Goal: Task Accomplishment & Management: Manage account settings

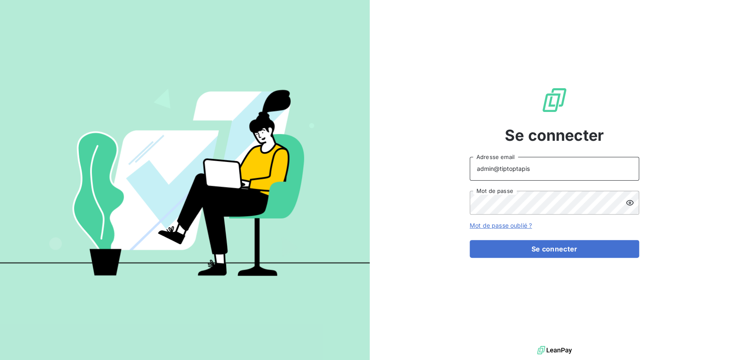
click at [542, 169] on input "admin@tiptoptapis" at bounding box center [554, 169] width 169 height 24
type input "admin@eskimozsl"
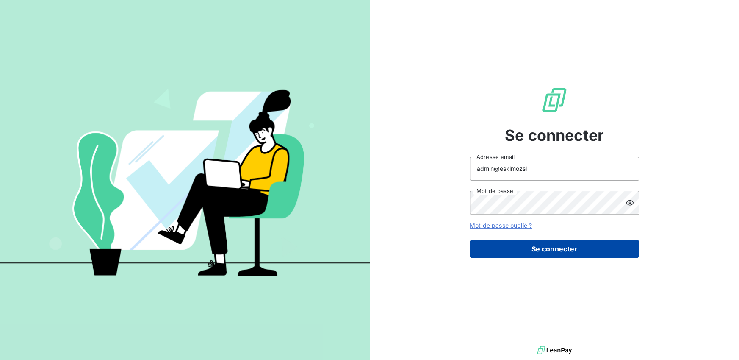
click at [543, 247] on button "Se connecter" at bounding box center [554, 249] width 169 height 18
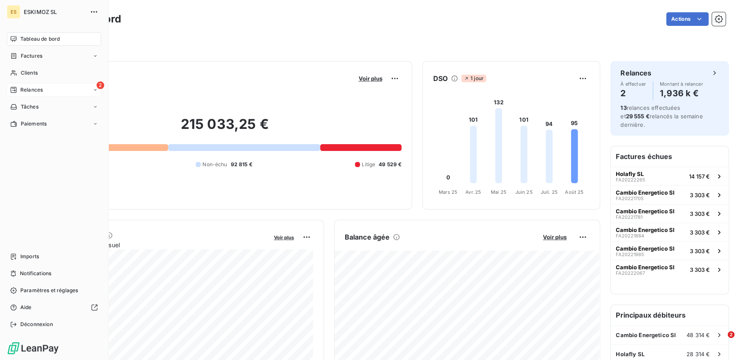
click at [35, 89] on span "Relances" at bounding box center [31, 90] width 22 height 8
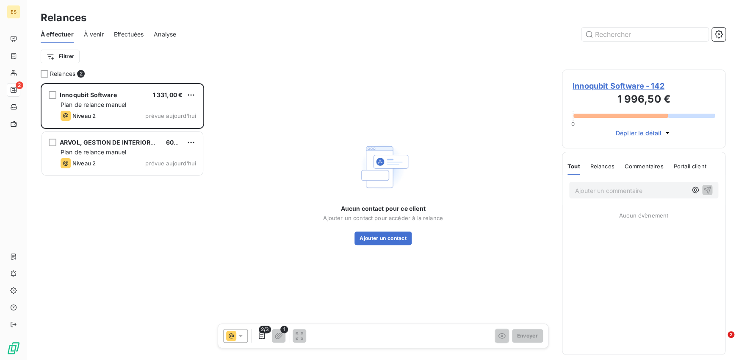
scroll to position [277, 164]
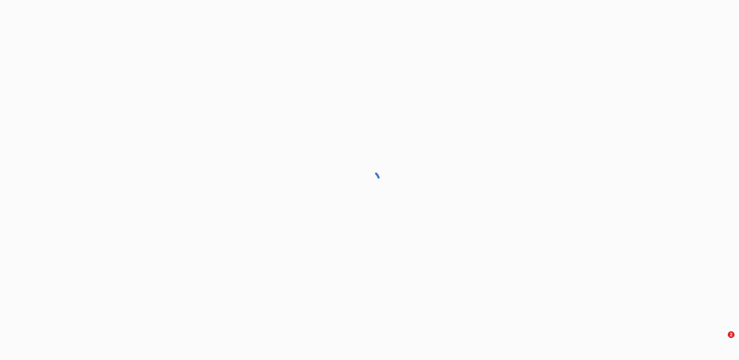
click at [126, 33] on div at bounding box center [369, 180] width 739 height 360
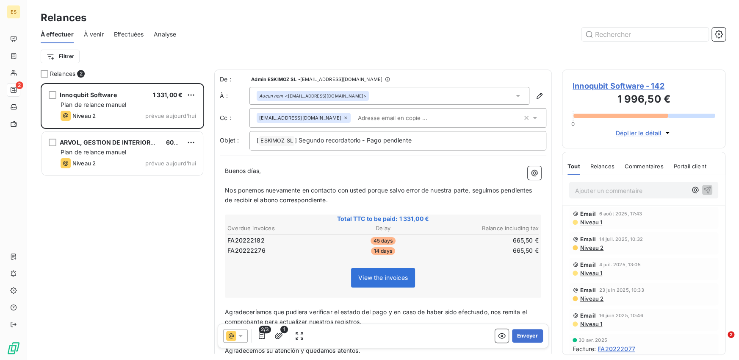
click at [126, 33] on span "Effectuées" at bounding box center [129, 34] width 30 height 8
